Goal: Task Accomplishment & Management: Use online tool/utility

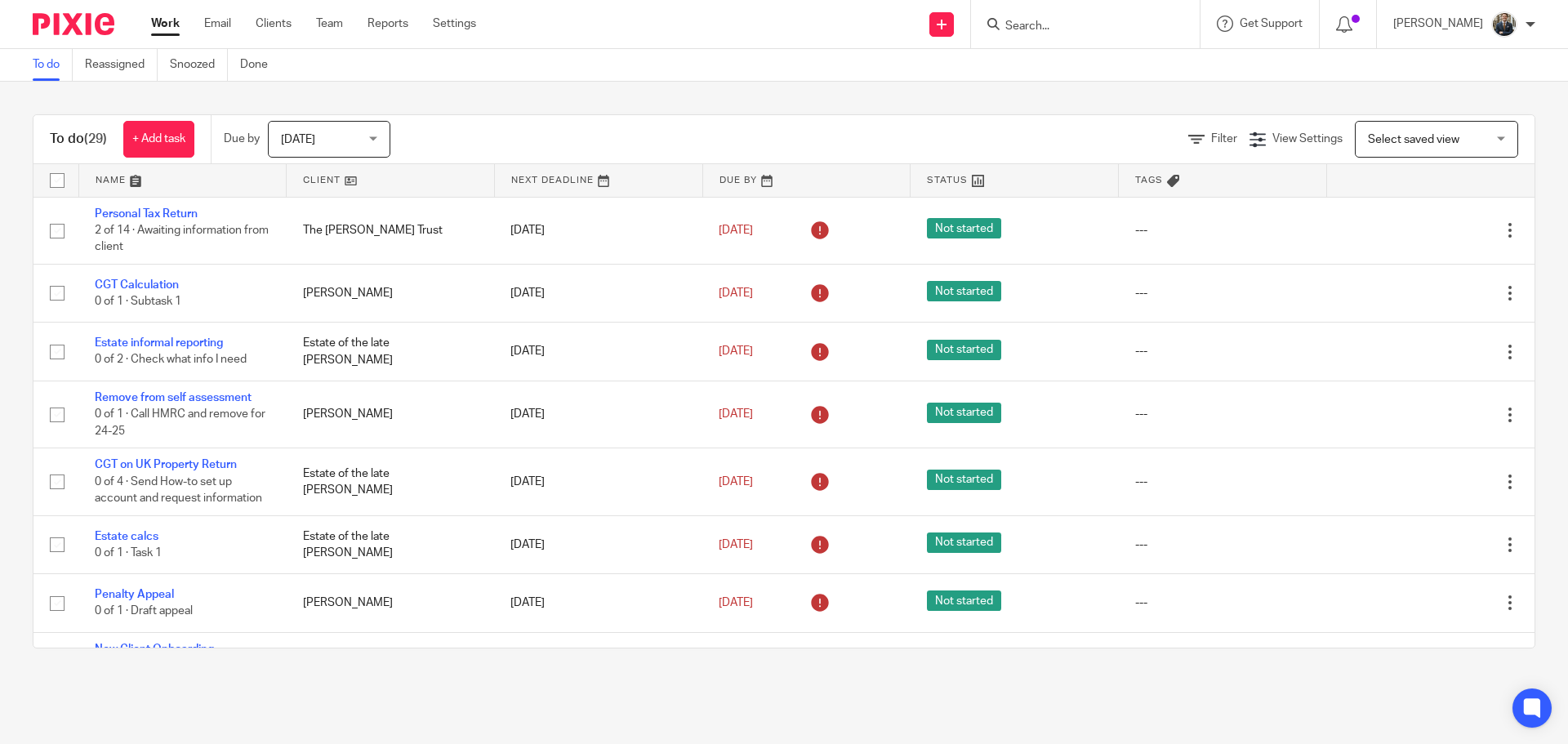
click at [1104, 17] on form at bounding box center [1091, 24] width 174 height 21
click at [1102, 25] on input "Search" at bounding box center [1077, 27] width 147 height 15
type input "DAwson"
click at [1086, 59] on link at bounding box center [1110, 63] width 218 height 24
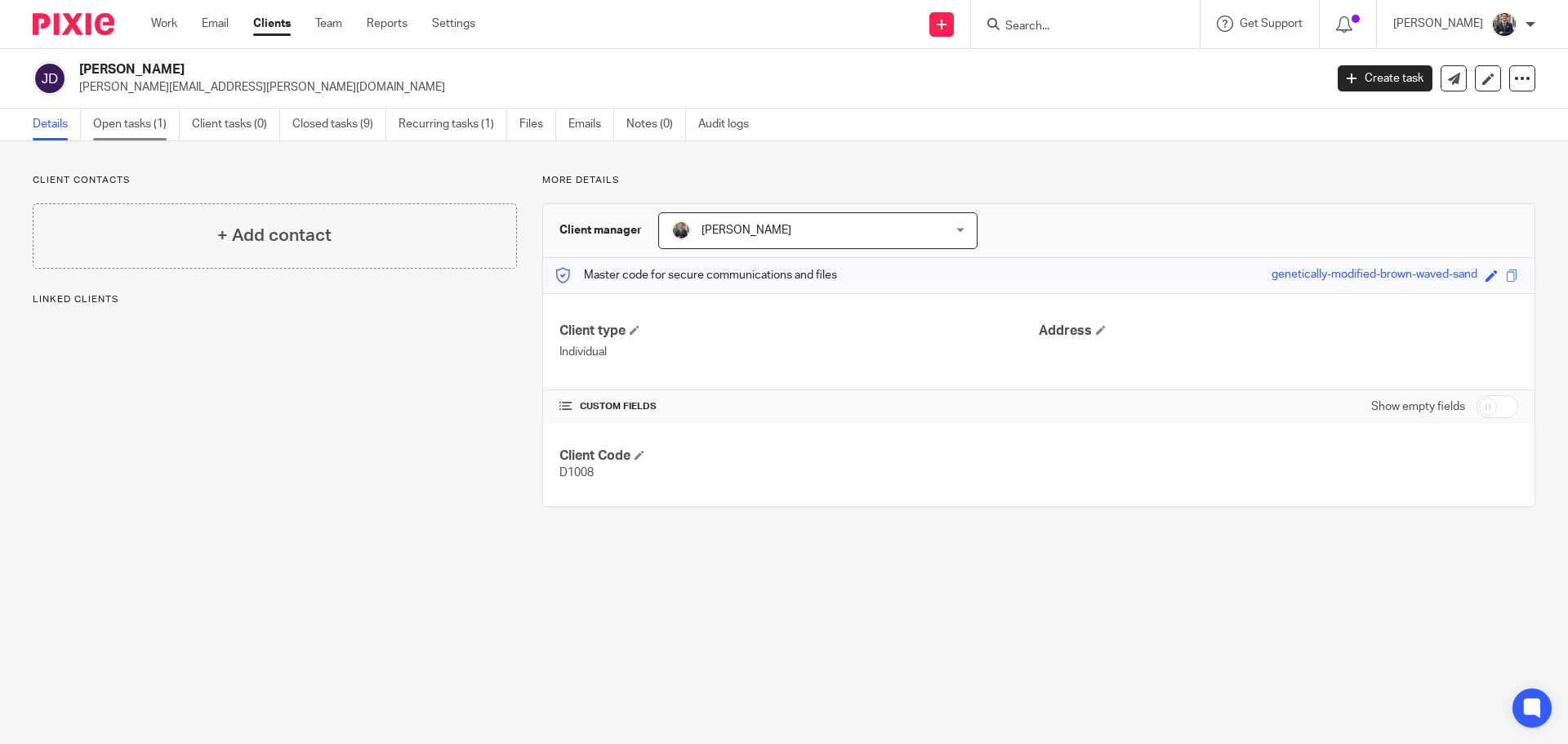
click at [148, 135] on link "Open tasks (1)" at bounding box center [137, 124] width 87 height 32
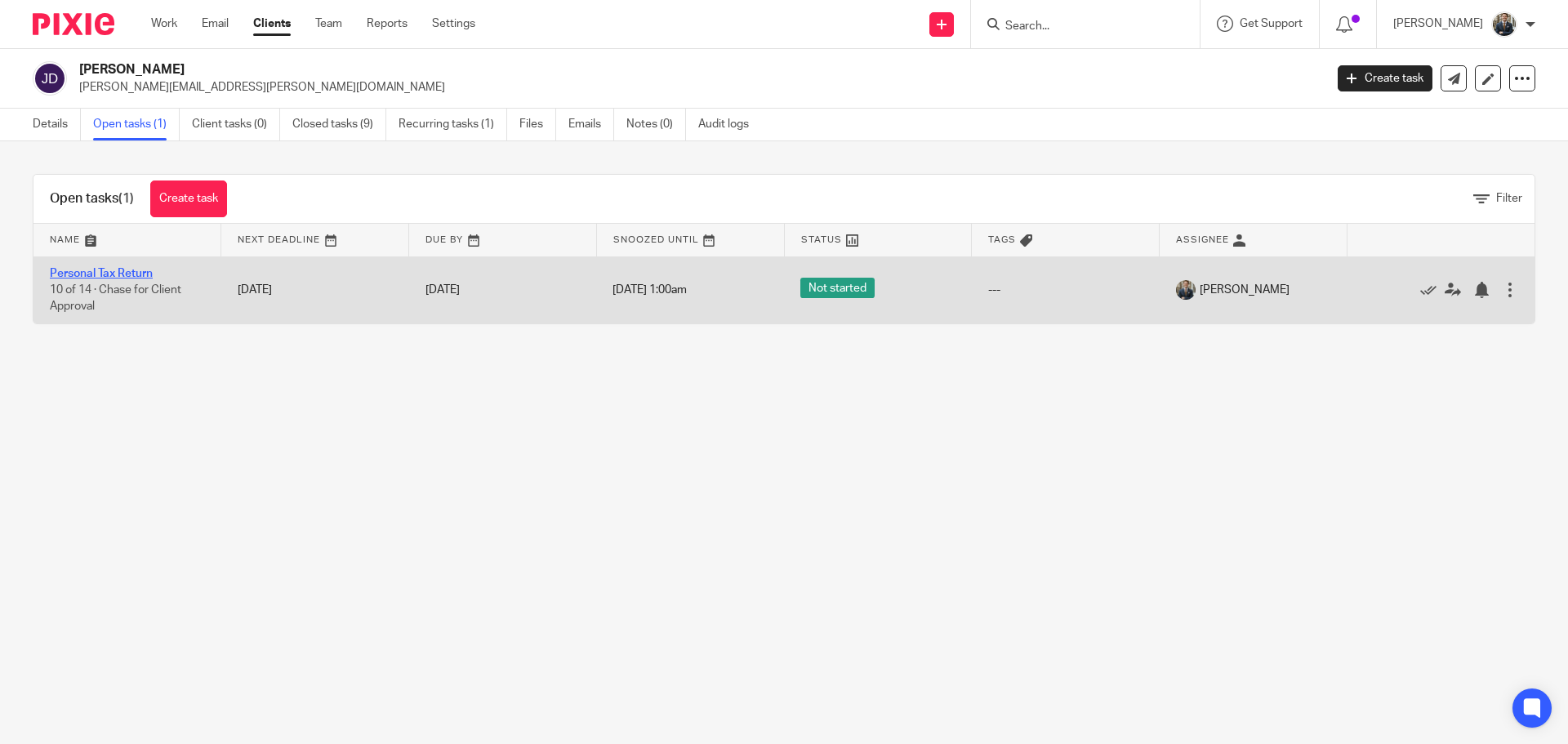
click at [142, 270] on link "Personal Tax Return" at bounding box center [102, 274] width 103 height 12
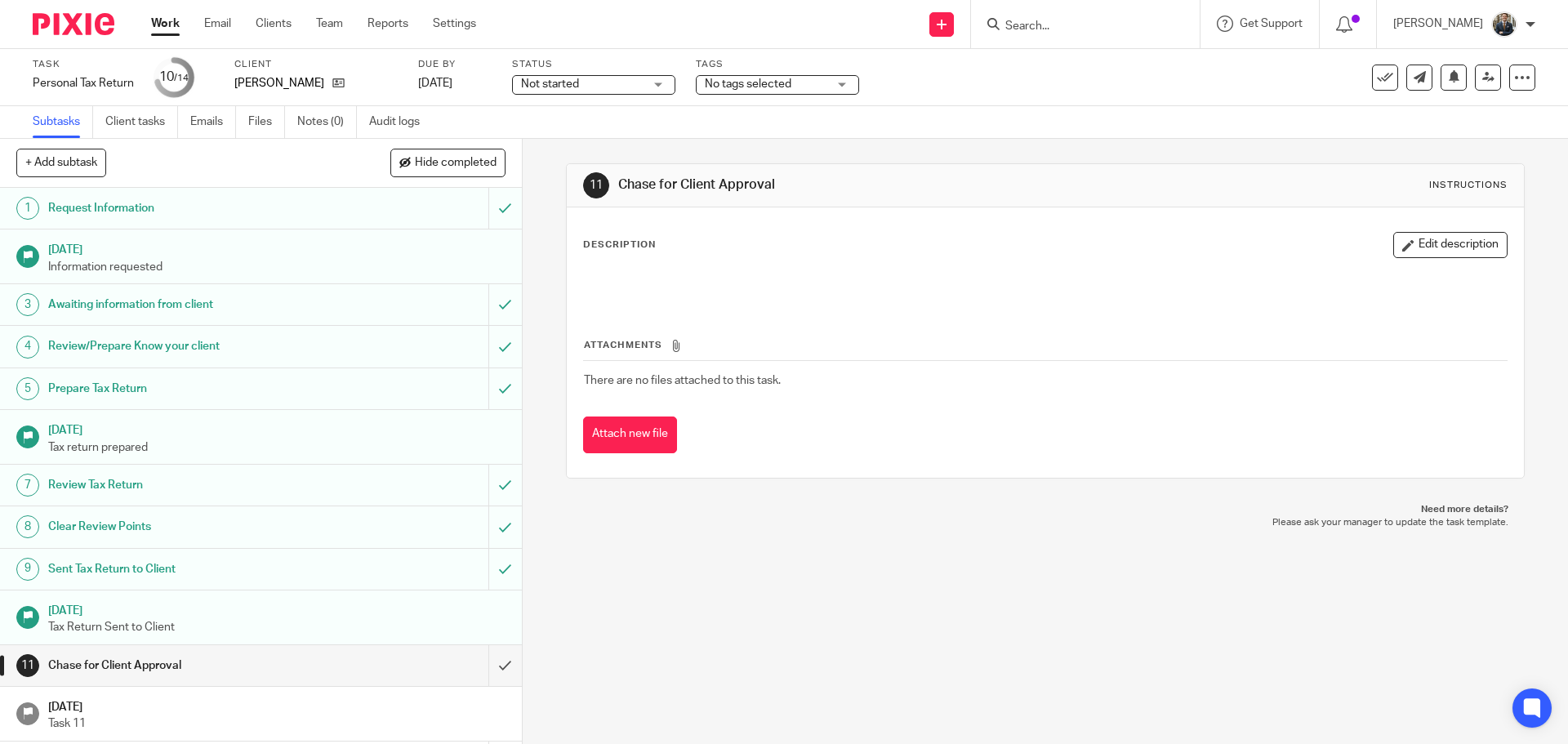
scroll to position [81, 0]
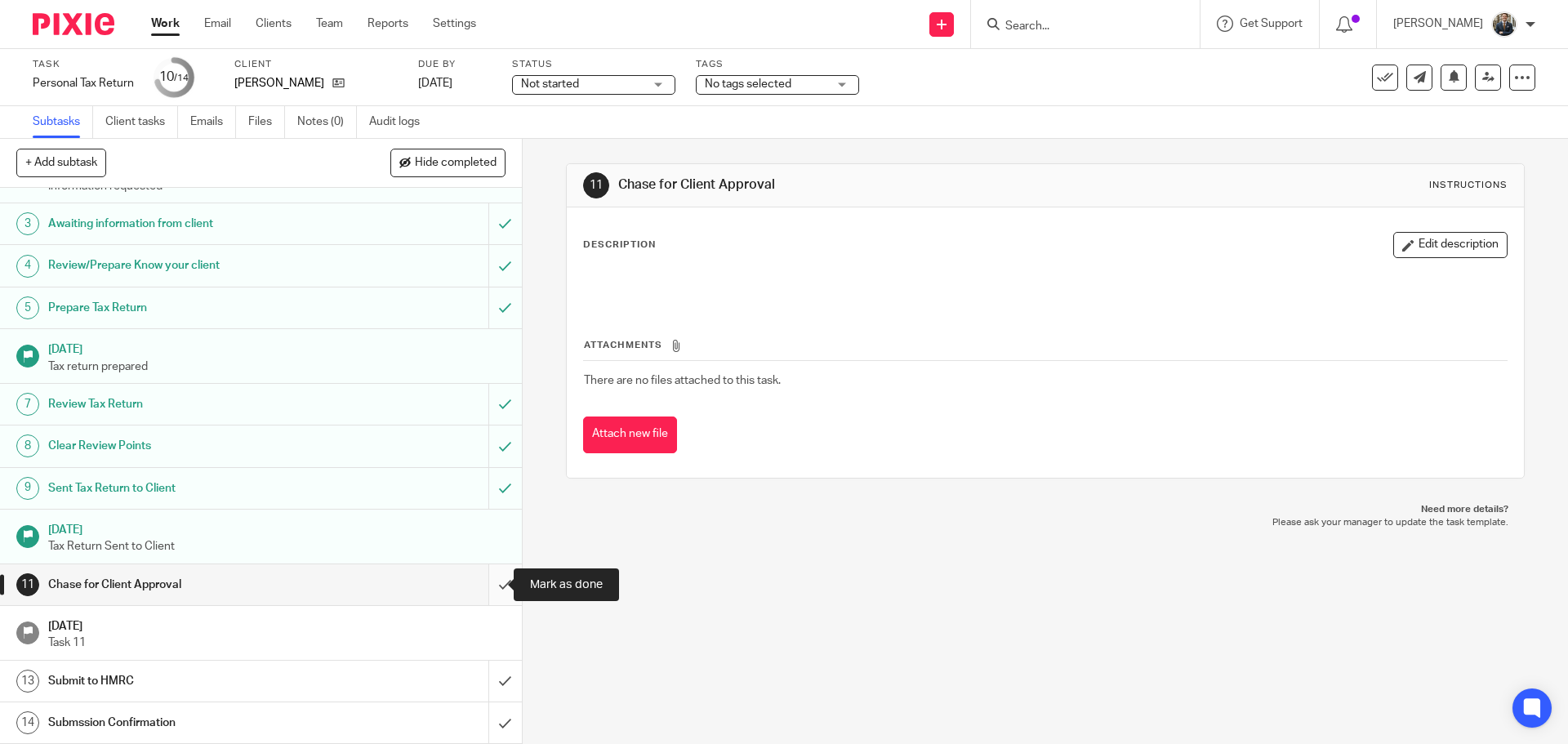
click at [494, 590] on input "submit" at bounding box center [261, 584] width 522 height 41
drag, startPoint x: 490, startPoint y: 684, endPoint x: 489, endPoint y: 702, distance: 18.0
click at [492, 684] on input "submit" at bounding box center [261, 681] width 522 height 41
click at [491, 720] on input "submit" at bounding box center [261, 722] width 522 height 41
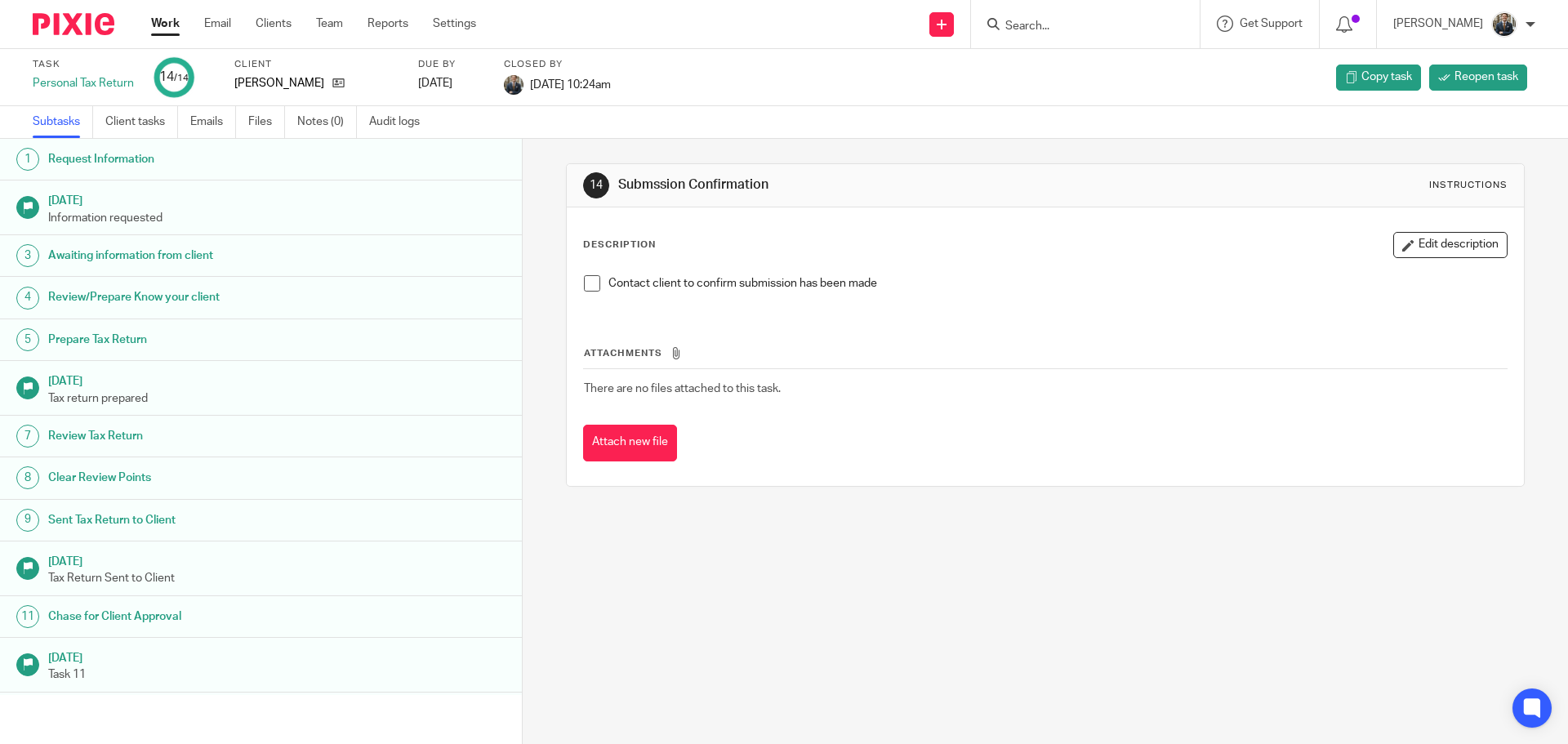
click at [88, 27] on img at bounding box center [73, 24] width 82 height 22
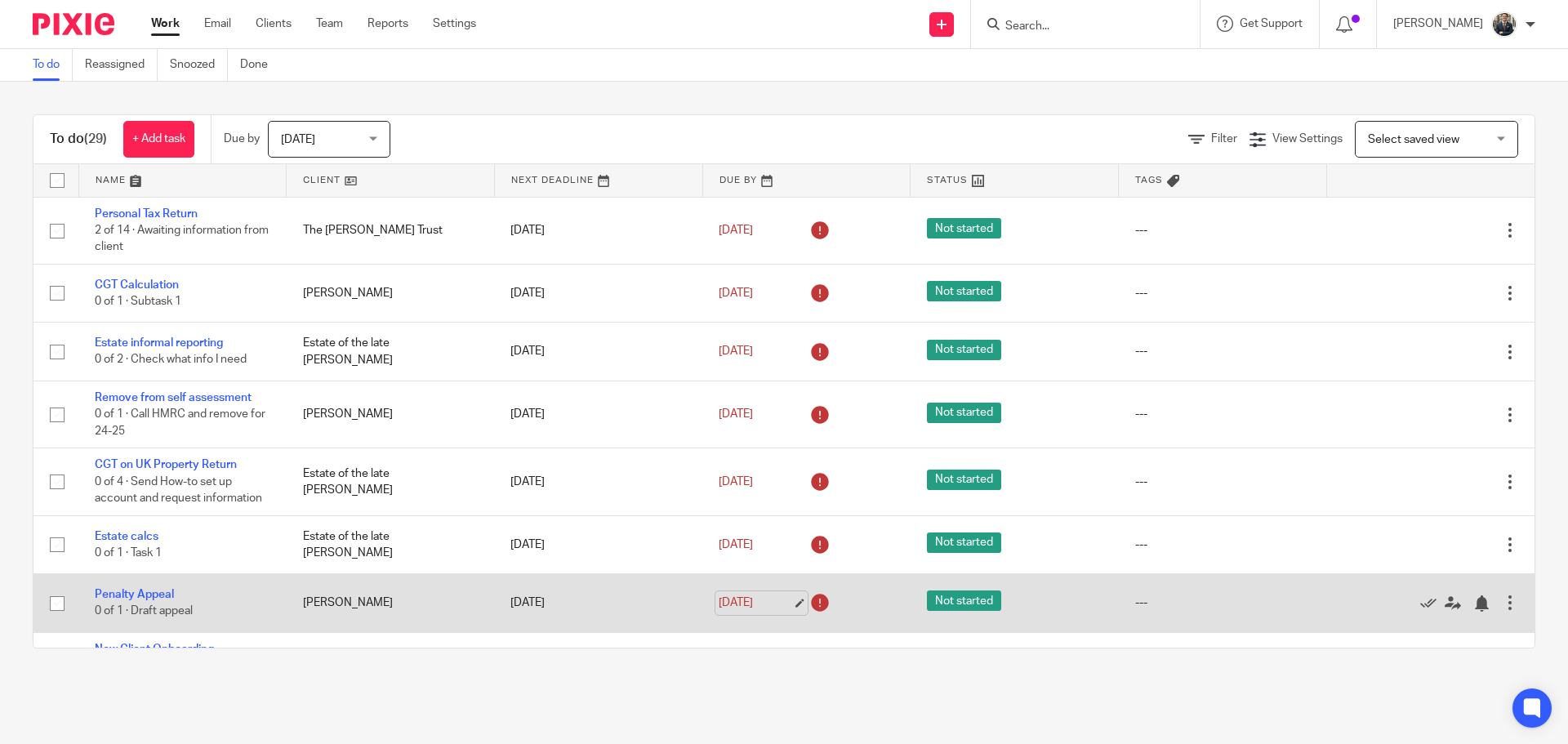
click at [755, 603] on link "13 Aug 2025" at bounding box center [756, 603] width 73 height 17
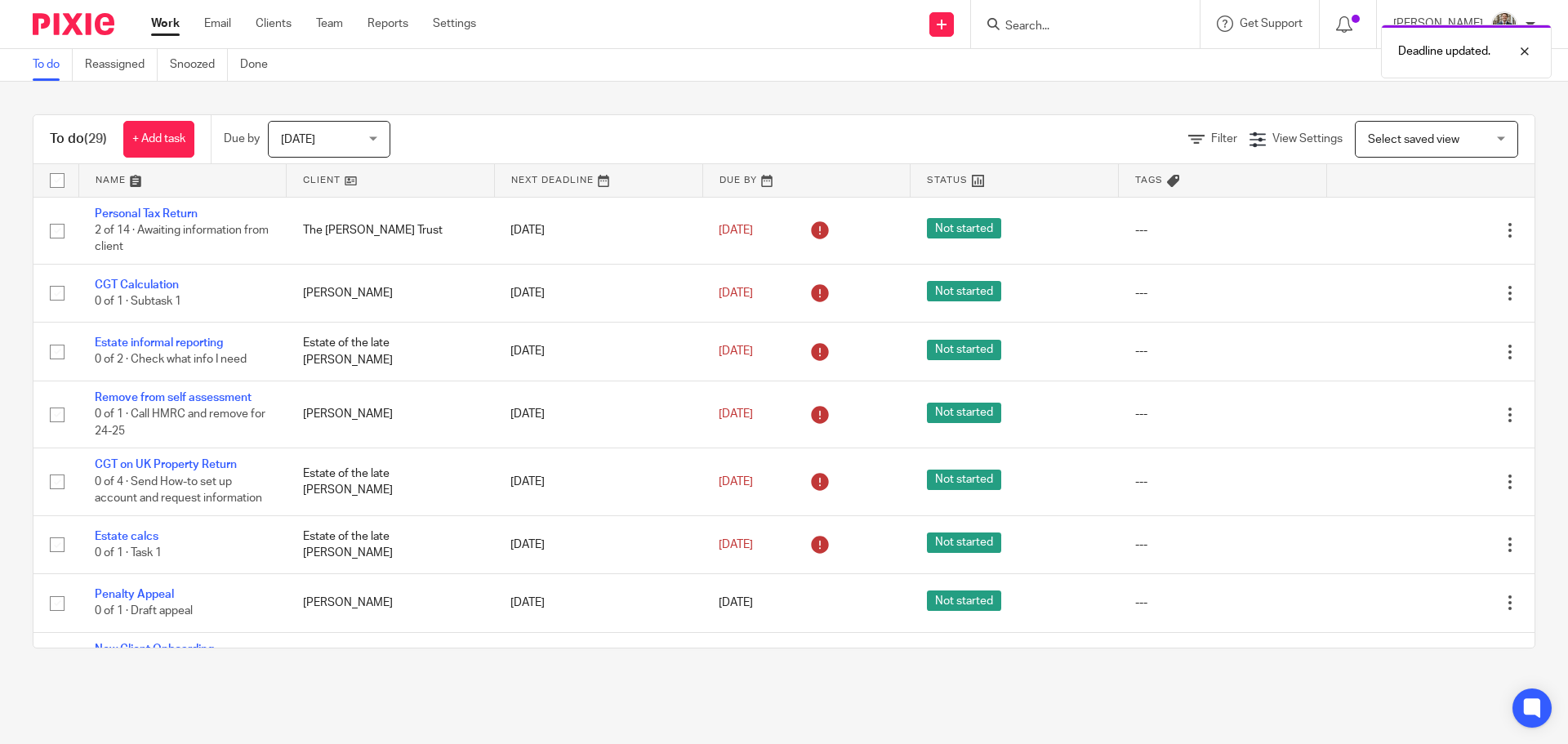
click at [1112, 34] on div "Deadline updated." at bounding box center [1167, 47] width 767 height 62
click at [1105, 22] on div "Deadline updated." at bounding box center [1167, 47] width 767 height 62
click at [1023, 26] on div "Deadline updated." at bounding box center [1167, 47] width 767 height 62
click at [1062, 30] on input "Search" at bounding box center [1077, 27] width 147 height 15
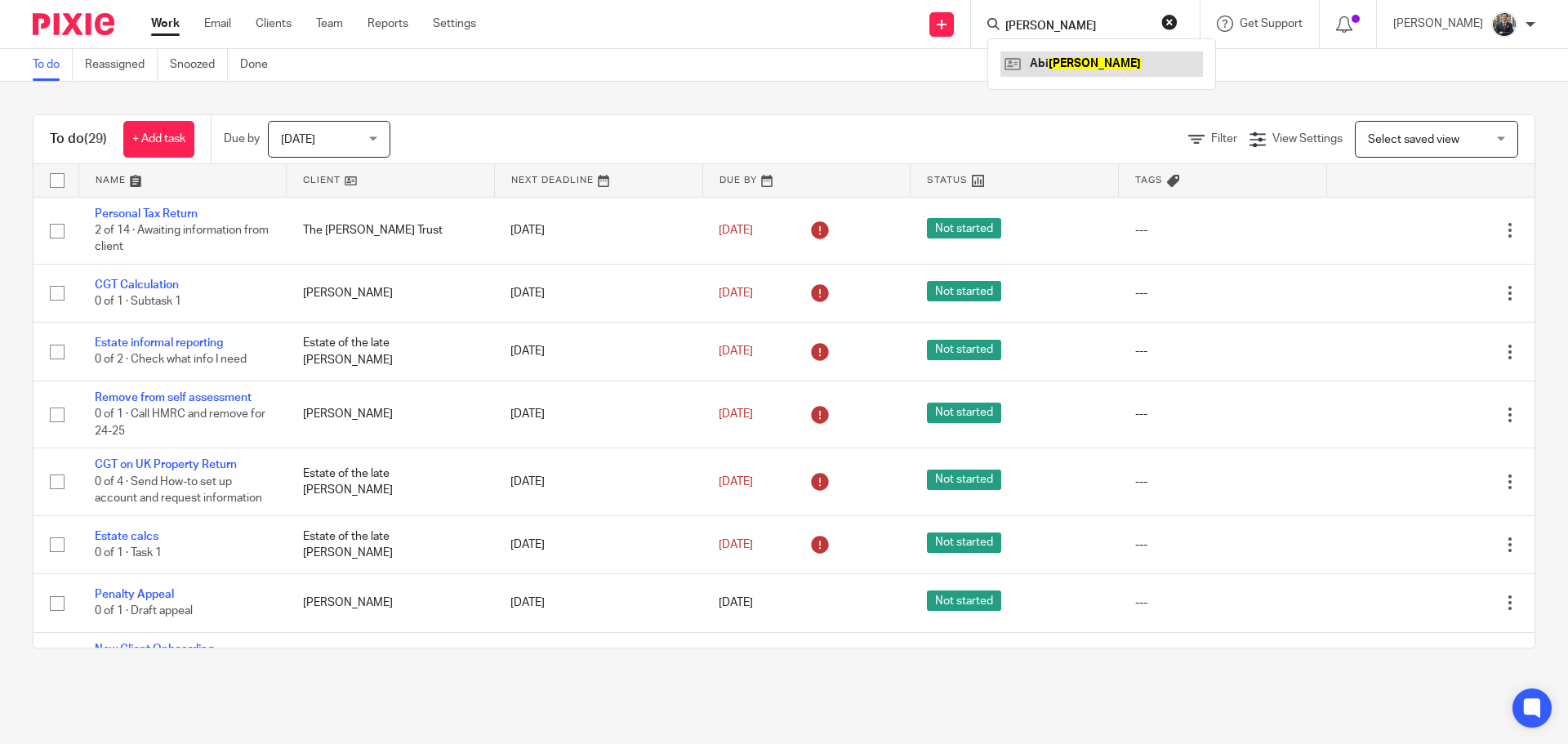
type input "alice"
click at [1066, 69] on link at bounding box center [1101, 63] width 202 height 24
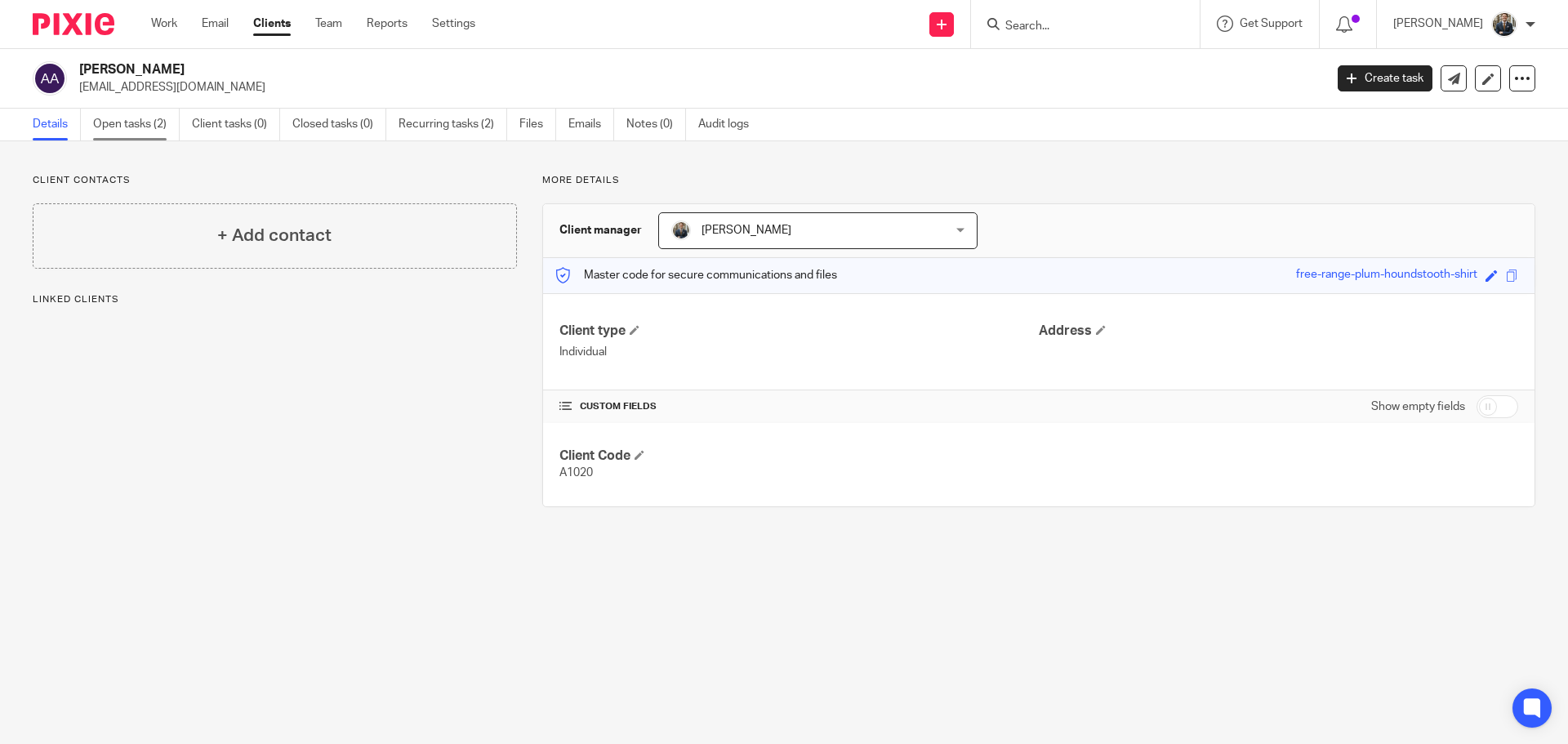
click at [140, 134] on link "Open tasks (2)" at bounding box center [137, 124] width 87 height 32
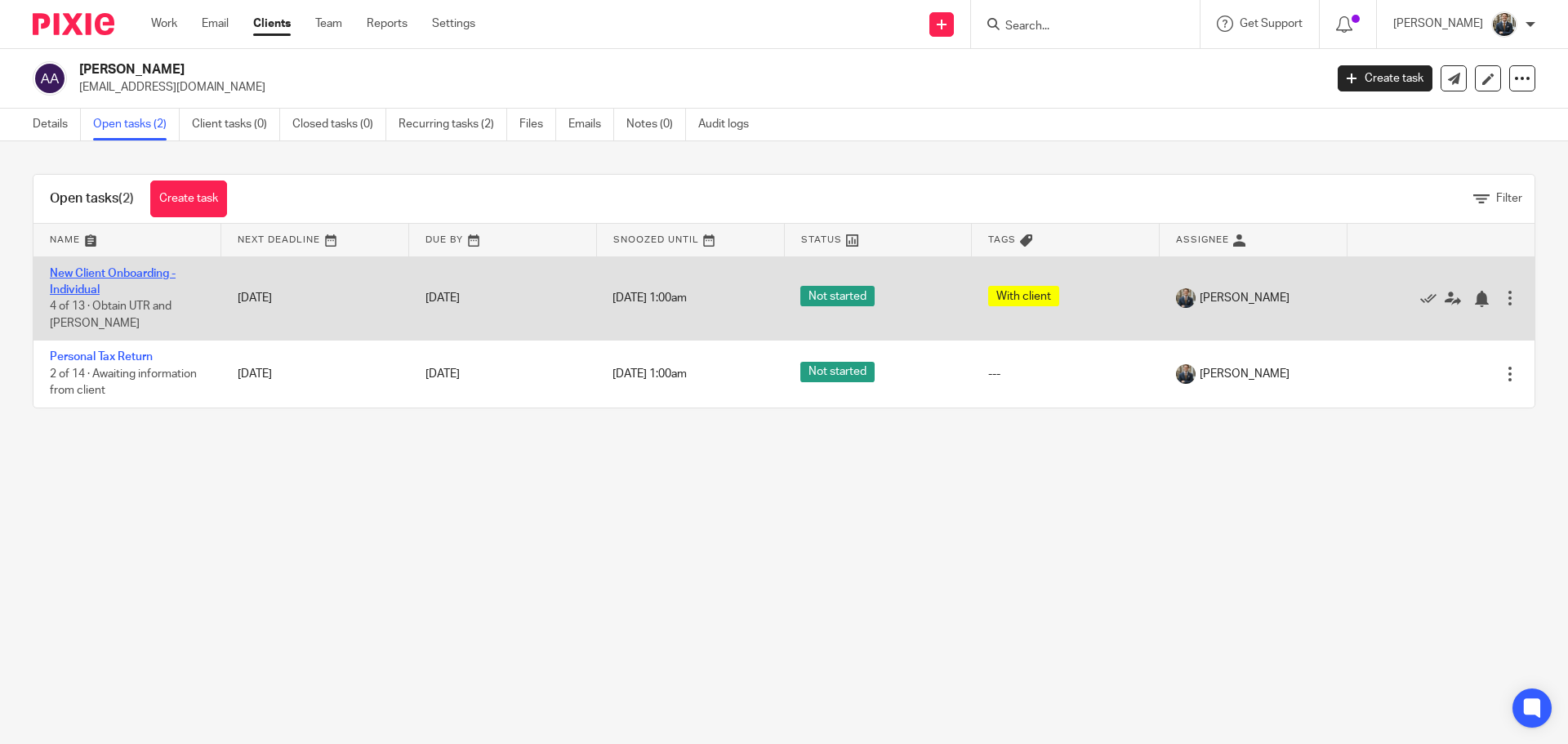
click at [114, 274] on link "New Client Onboarding - Individual" at bounding box center [112, 282] width 126 height 27
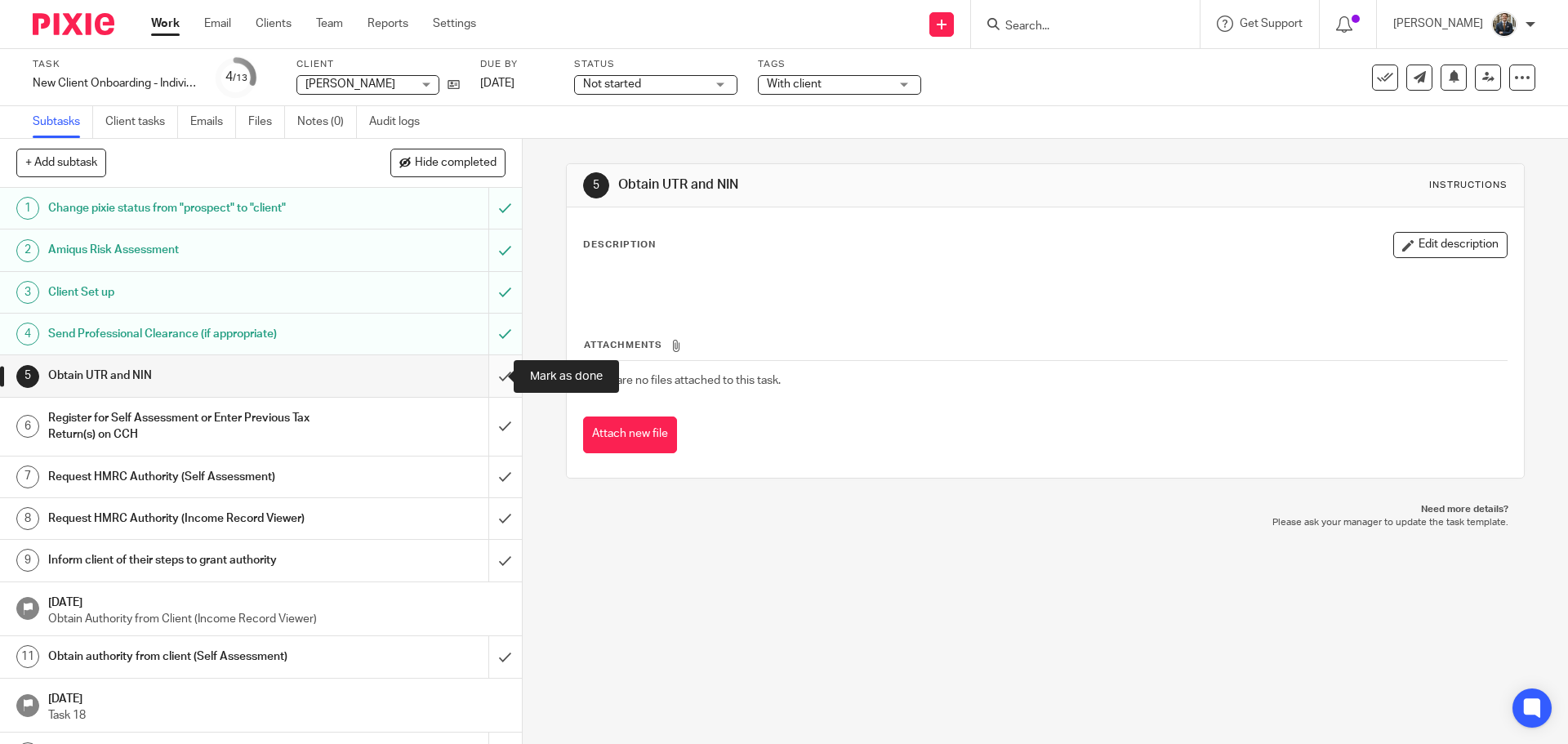
click at [500, 372] on input "submit" at bounding box center [261, 375] width 522 height 41
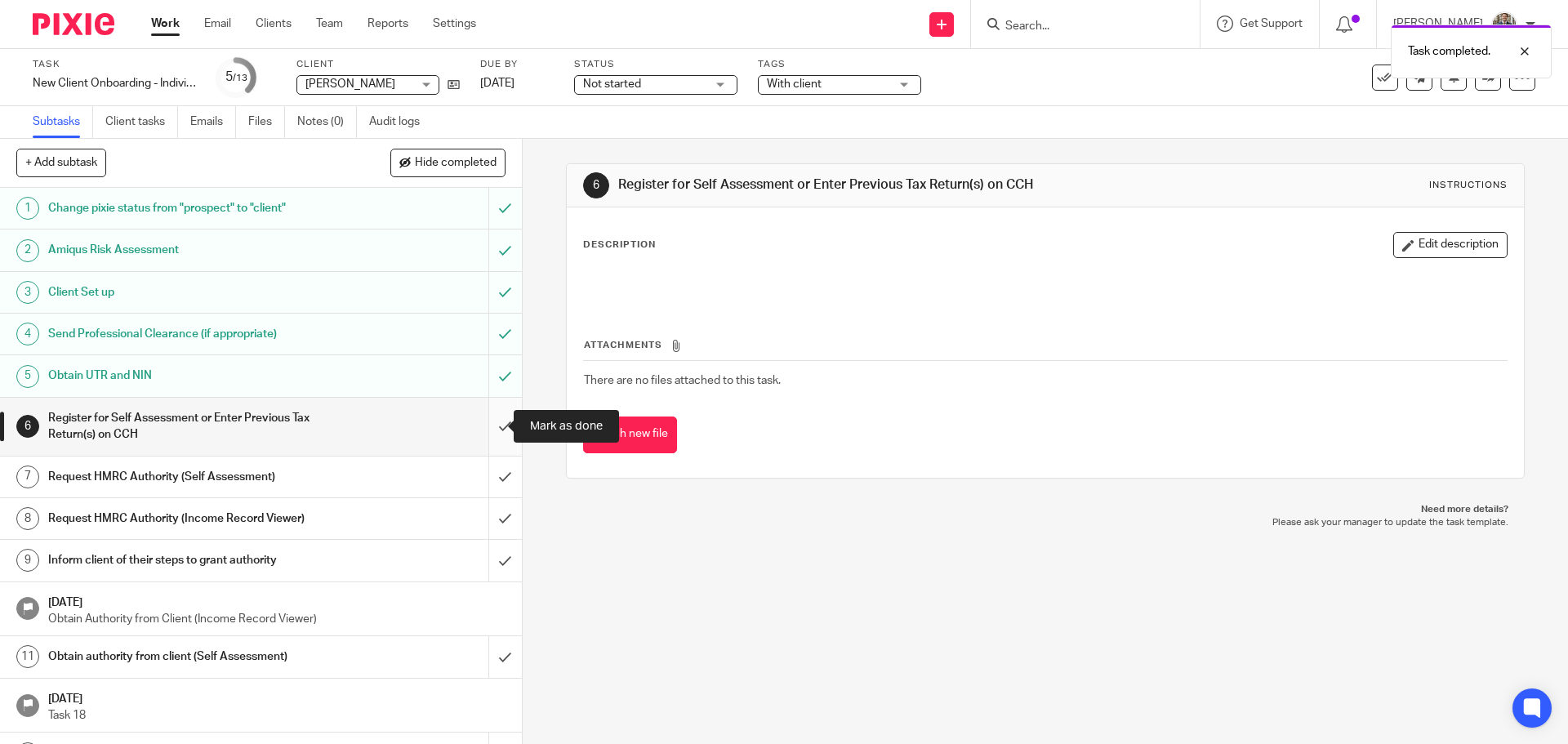
click at [487, 417] on input "submit" at bounding box center [261, 427] width 522 height 58
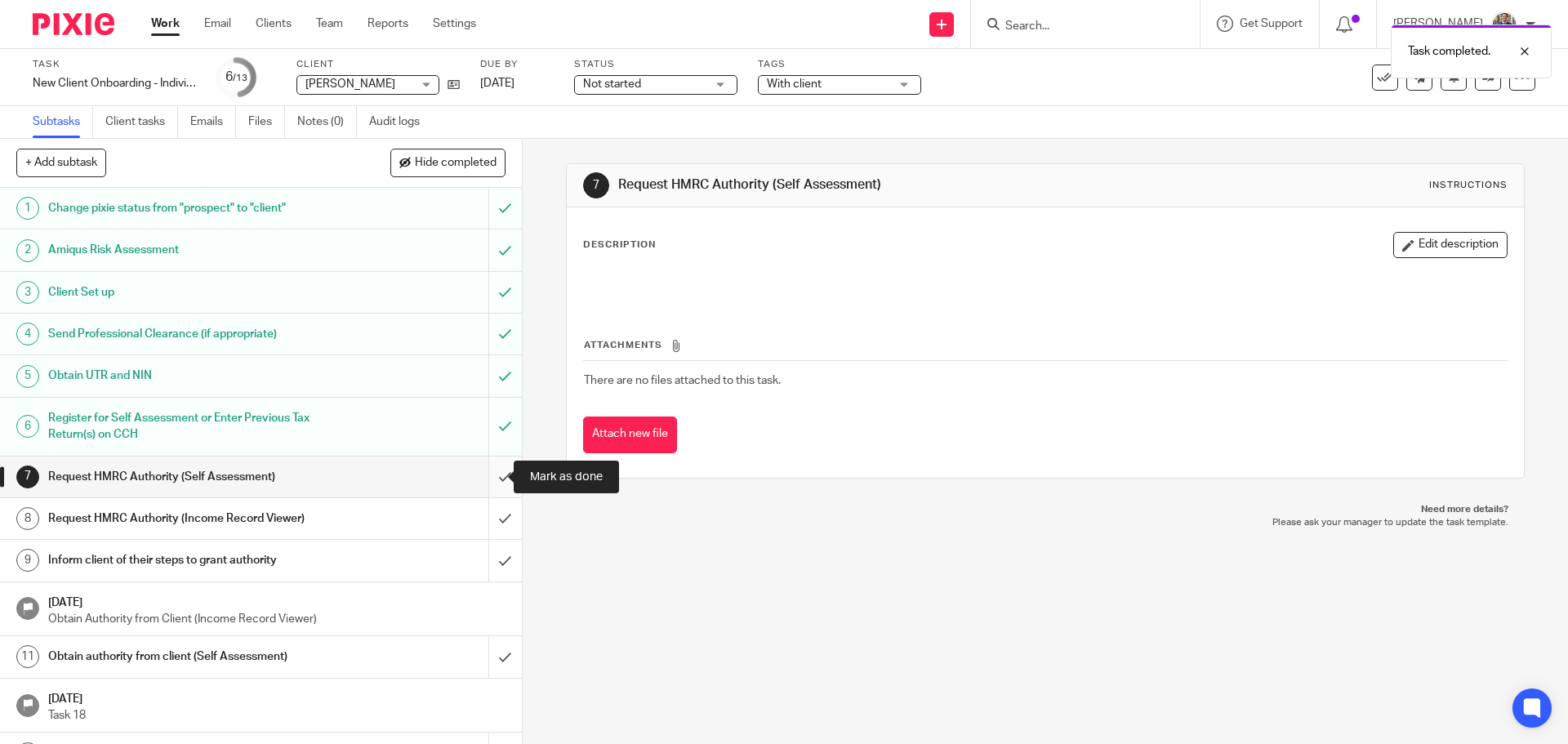
click at [487, 472] on input "submit" at bounding box center [261, 477] width 522 height 41
